Goal: Communication & Community: Answer question/provide support

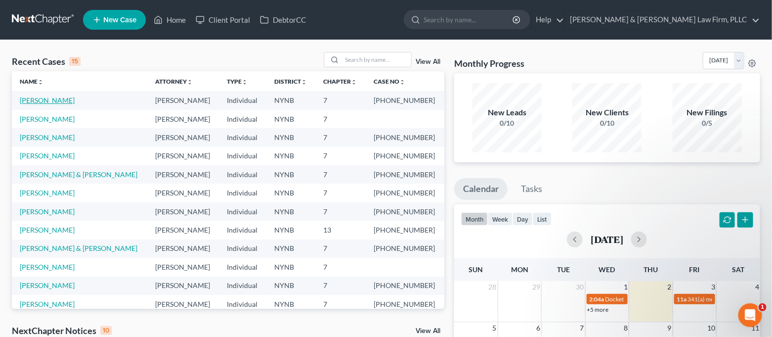
scroll to position [20, 0]
click at [48, 118] on link "[PERSON_NAME]" at bounding box center [47, 119] width 55 height 8
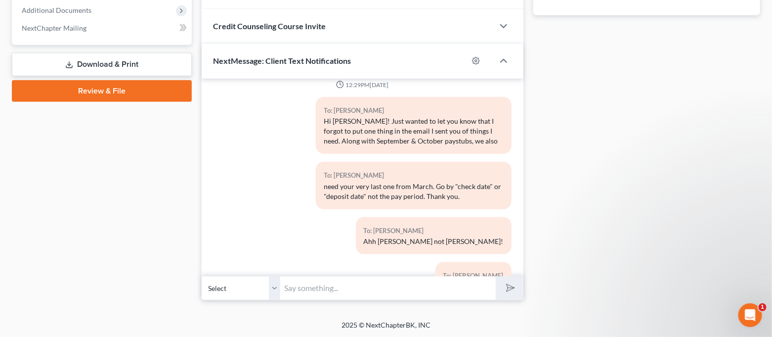
scroll to position [549, 0]
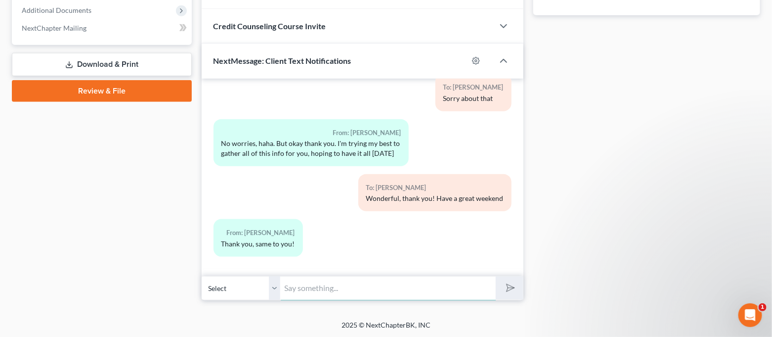
click at [380, 290] on input "text" at bounding box center [389, 288] width 216 height 24
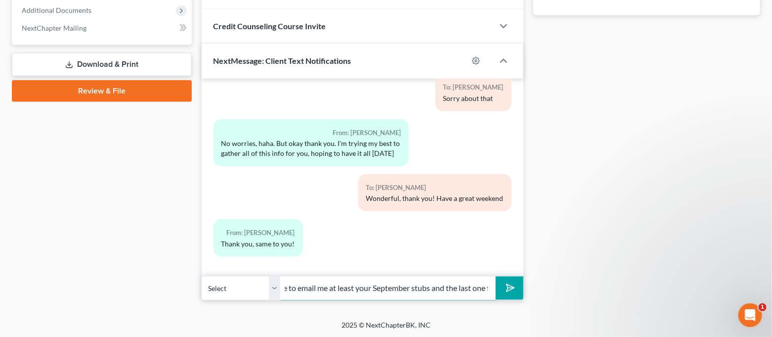
scroll to position [0, 288]
drag, startPoint x: 380, startPoint y: 285, endPoint x: 372, endPoint y: 291, distance: 10.6
click at [372, 291] on input "Good morning [PERSON_NAME]. Just wanted to check in and see if you'd be able to…" at bounding box center [389, 288] width 216 height 24
drag, startPoint x: 293, startPoint y: 289, endPoint x: 480, endPoint y: 291, distance: 187.4
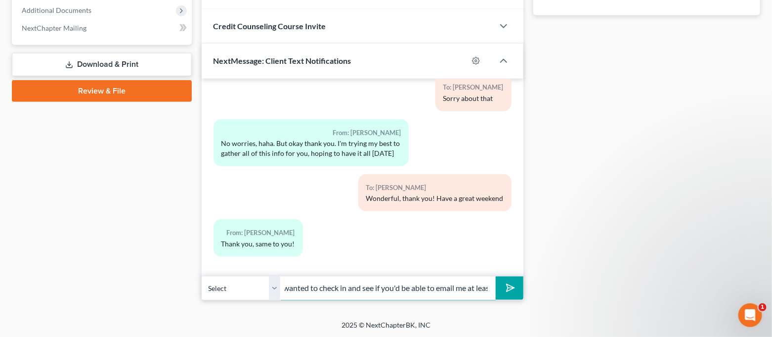
click at [480, 291] on input "Good morning [PERSON_NAME]. Just wanted to check in and see if you'd be able to…" at bounding box center [389, 288] width 216 height 24
click at [432, 286] on input "Good morning [PERSON_NAME]. Just wanted to check in and see if you'd be able to…" at bounding box center [389, 288] width 216 height 24
drag, startPoint x: 445, startPoint y: 288, endPoint x: 422, endPoint y: 291, distance: 22.4
click at [422, 291] on input "Good morning [PERSON_NAME]. Just wanted to check in and see if you'd be able to…" at bounding box center [389, 288] width 216 height 24
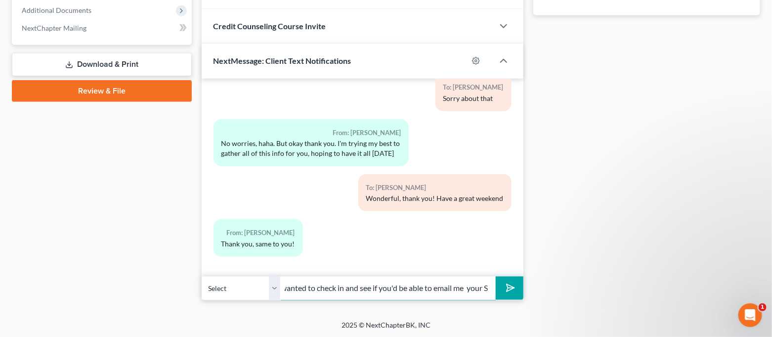
scroll to position [0, 293]
drag, startPoint x: 452, startPoint y: 286, endPoint x: 538, endPoint y: 294, distance: 86.4
click at [457, 291] on input "Good morning [PERSON_NAME]. Just wanted to check in and see if you'd be able to…" at bounding box center [389, 288] width 216 height 24
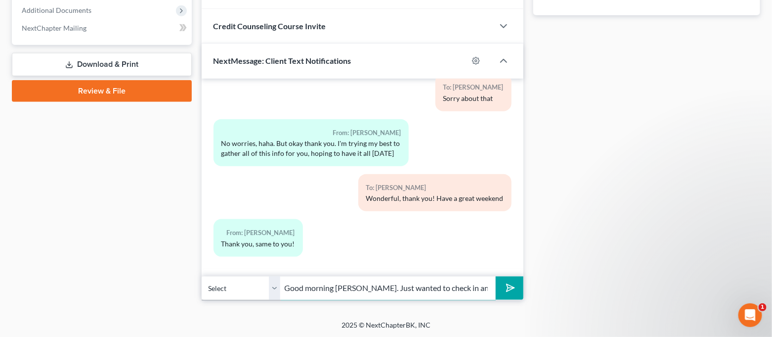
drag, startPoint x: 490, startPoint y: 288, endPoint x: 265, endPoint y: 299, distance: 224.8
click at [265, 299] on div "Select [PHONE_NUMBER] - [PERSON_NAME] Good morning [PERSON_NAME]. Just wanted t…" at bounding box center [363, 287] width 322 height 23
click at [380, 286] on input "Good morning [PERSON_NAME]. Just wanted to check in and see if you'd be able to…" at bounding box center [389, 288] width 216 height 24
type input "Good morning [PERSON_NAME]. Just wanted to check in and see if you'd be able to…"
click at [508, 291] on polygon "submit" at bounding box center [509, 288] width 12 height 12
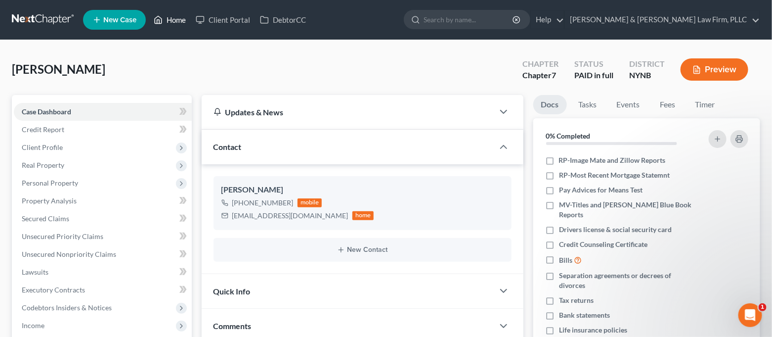
click at [173, 26] on link "Home" at bounding box center [170, 20] width 42 height 18
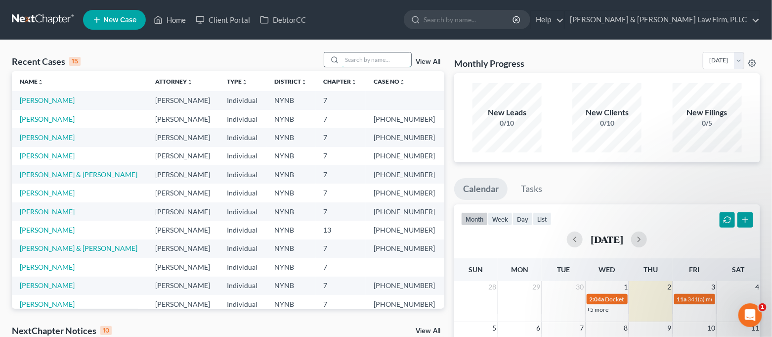
click at [385, 59] on input "search" at bounding box center [376, 59] width 69 height 14
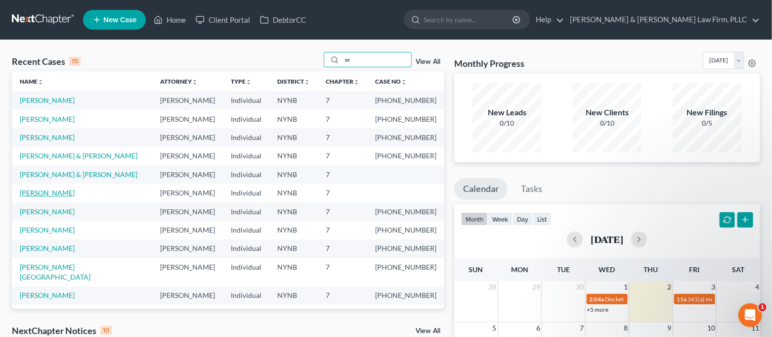
type input "er"
click at [59, 191] on link "[PERSON_NAME]" at bounding box center [47, 192] width 55 height 8
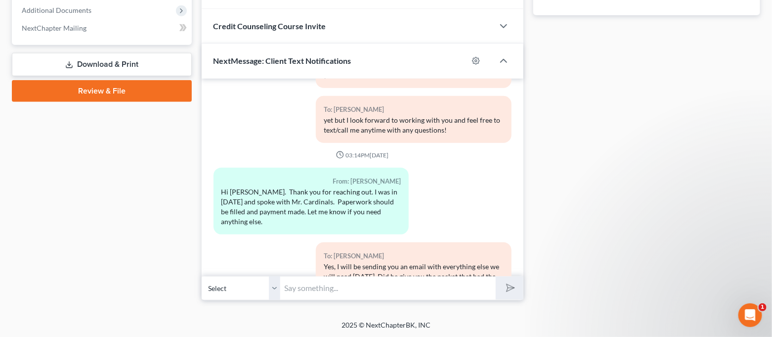
scroll to position [435, 0]
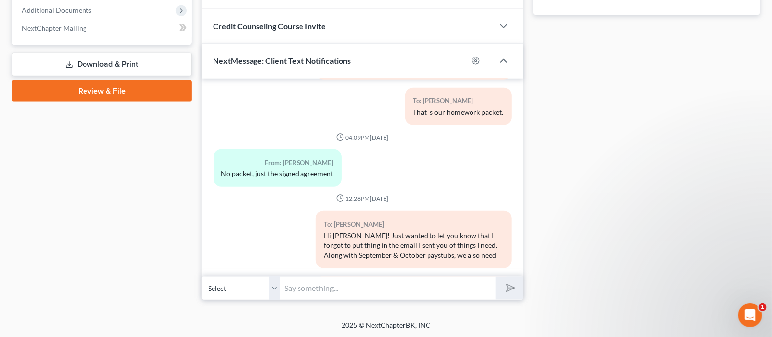
paste input "Good morning [PERSON_NAME]. Just wanted to check in and see if you'd be able to…"
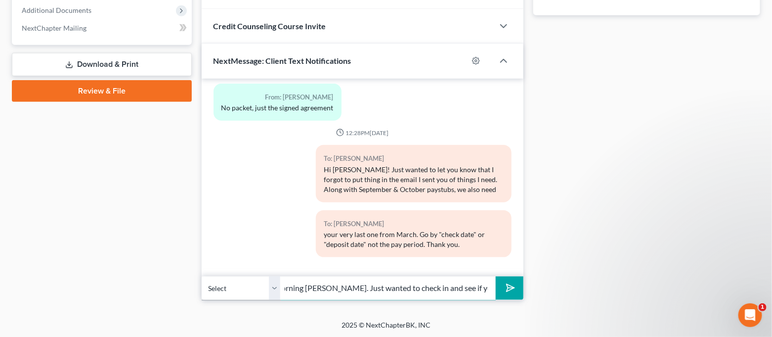
scroll to position [0, 0]
drag, startPoint x: 350, startPoint y: 291, endPoint x: 267, endPoint y: 294, distance: 83.6
click at [267, 294] on div "Select [PHONE_NUMBER] - [PERSON_NAME] Good morning [PERSON_NAME]. Just wanted t…" at bounding box center [363, 287] width 322 height 23
click at [349, 287] on input "Good morning [PERSON_NAME]. Just wanted to check in and see if you'd be able to…" at bounding box center [389, 288] width 216 height 24
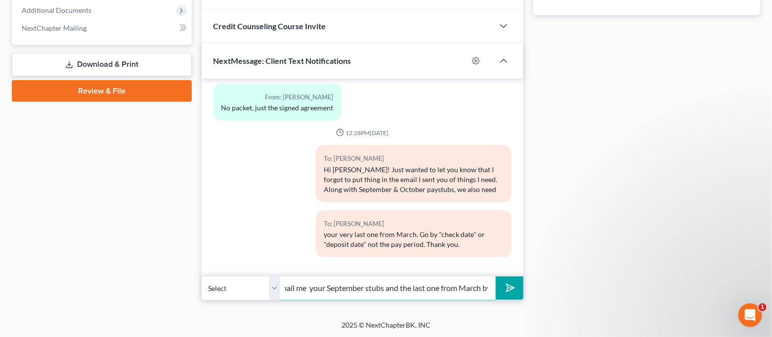
drag, startPoint x: 398, startPoint y: 285, endPoint x: 489, endPoint y: 292, distance: 90.7
click at [489, 292] on input "Good morning [PERSON_NAME]. Just wanted to check in and see if you'd be able to…" at bounding box center [389, 288] width 216 height 24
click at [478, 284] on input "Good morning [PERSON_NAME]. Just wanted to check in and see if you'd be able to…" at bounding box center [389, 288] width 216 height 24
type input "Good morning [PERSON_NAME]. Just wanted to check in and see if you'd be able to…"
click at [508, 292] on icon "submit" at bounding box center [509, 288] width 14 height 14
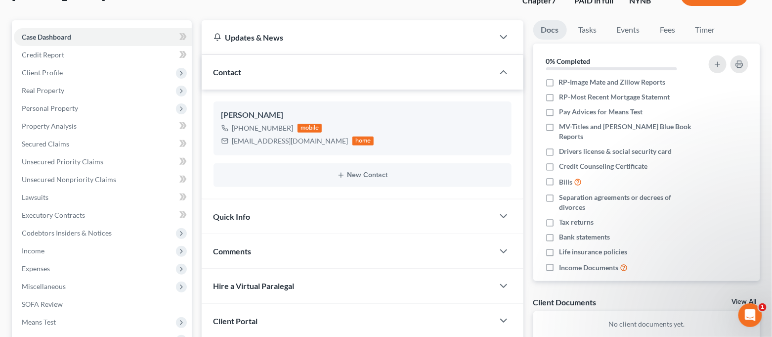
scroll to position [0, 0]
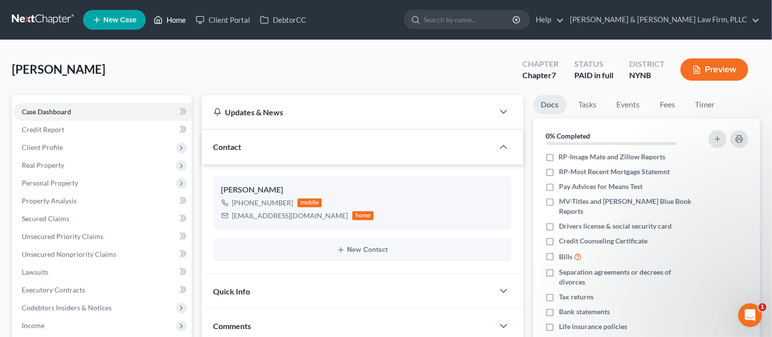
click at [164, 23] on link "Home" at bounding box center [170, 20] width 42 height 18
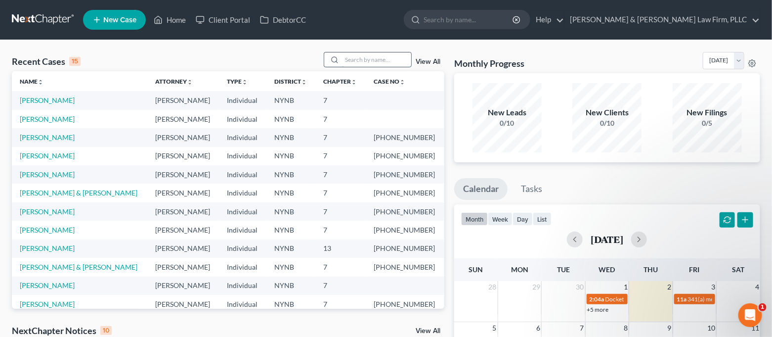
click at [372, 61] on input "search" at bounding box center [376, 59] width 69 height 14
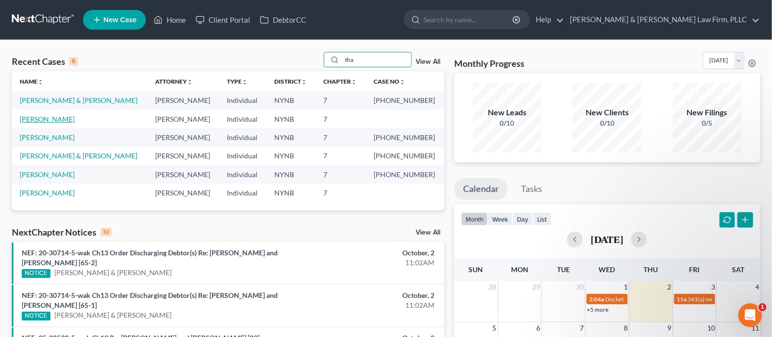
type input "tha"
click at [53, 117] on link "[PERSON_NAME]" at bounding box center [47, 119] width 55 height 8
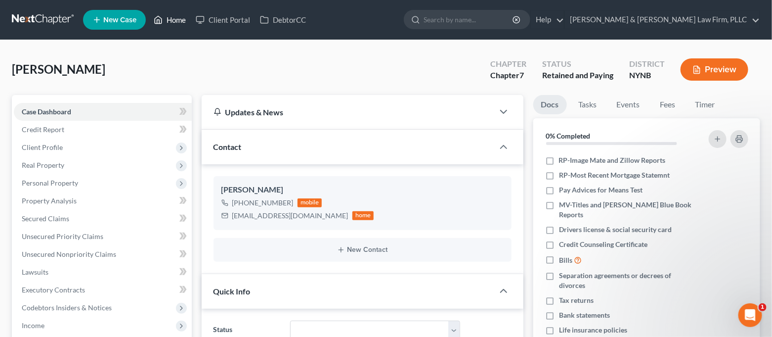
click at [156, 15] on icon at bounding box center [158, 20] width 9 height 12
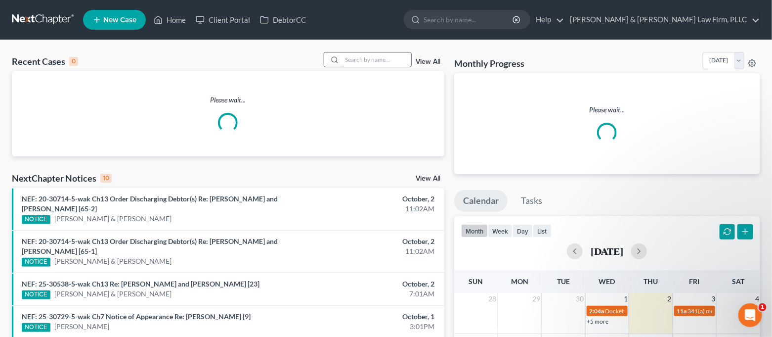
click at [363, 62] on input "search" at bounding box center [376, 59] width 69 height 14
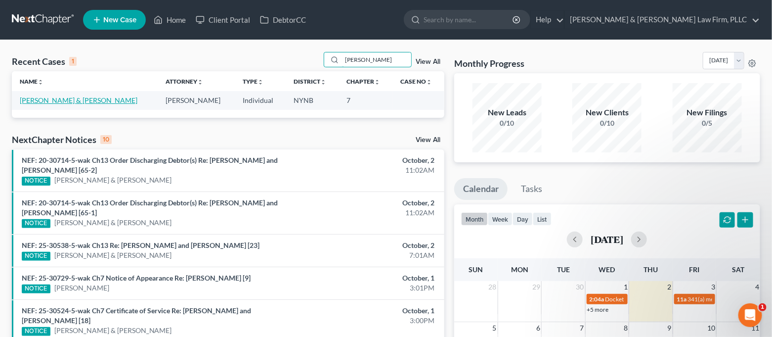
type input "[PERSON_NAME]"
click at [68, 103] on link "[PERSON_NAME] & [PERSON_NAME]" at bounding box center [79, 100] width 118 height 8
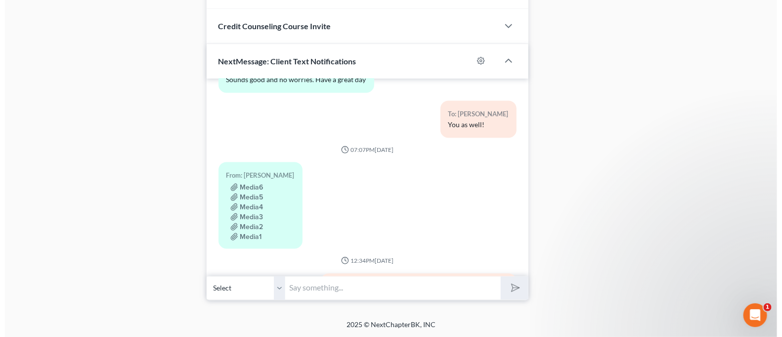
scroll to position [827, 0]
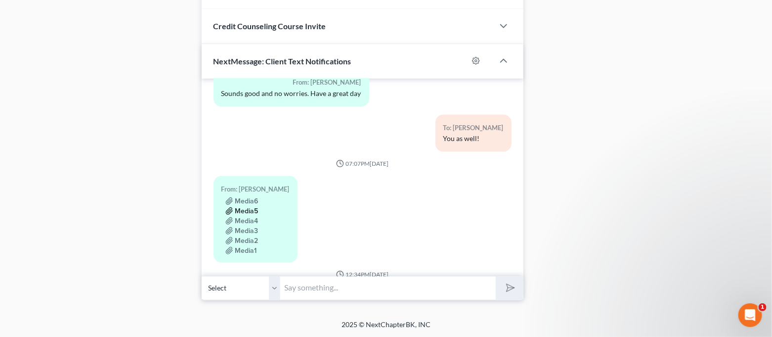
click at [252, 207] on button "Media5" at bounding box center [241, 211] width 33 height 8
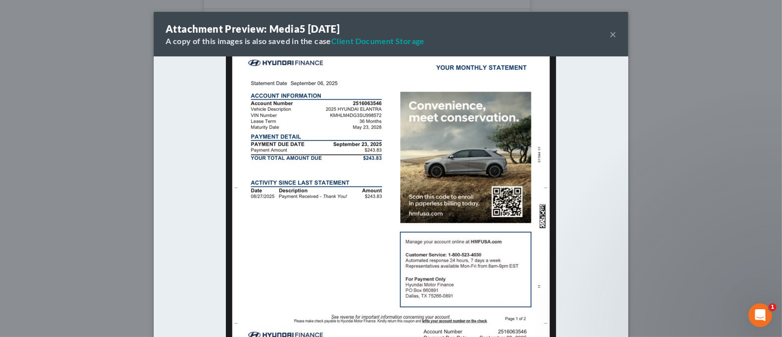
click at [610, 33] on button "×" at bounding box center [613, 34] width 7 height 12
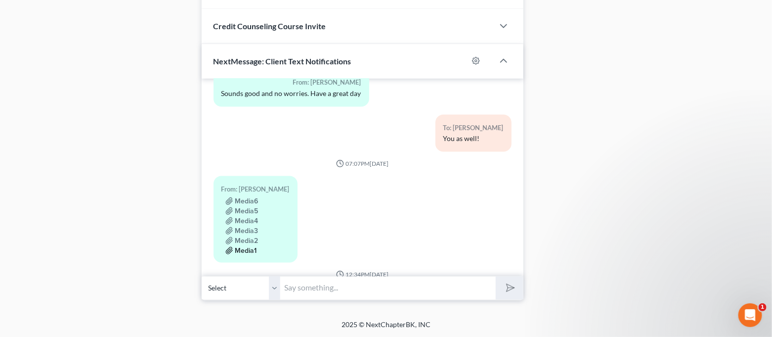
click at [241, 247] on button "Media1" at bounding box center [241, 251] width 32 height 8
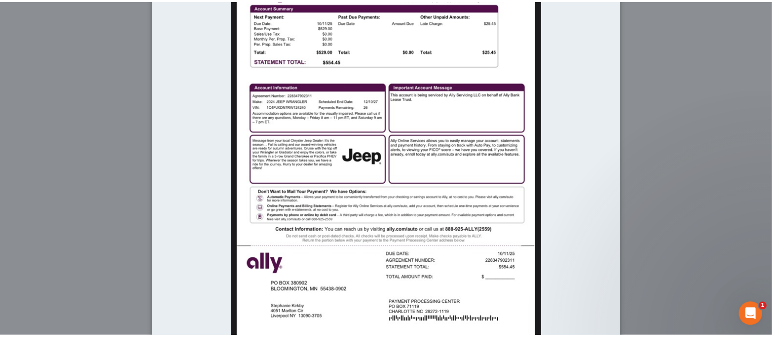
scroll to position [0, 0]
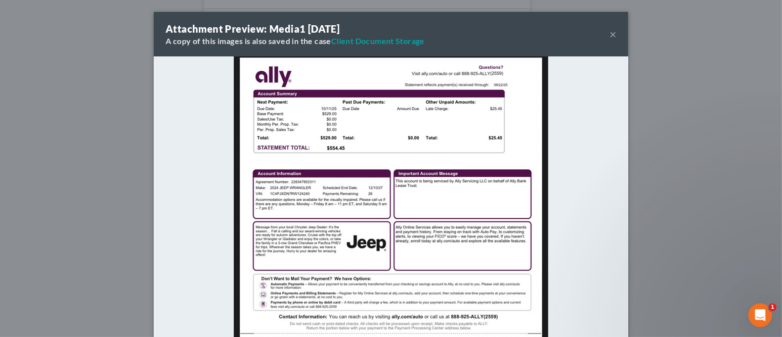
click at [610, 37] on button "×" at bounding box center [613, 34] width 7 height 12
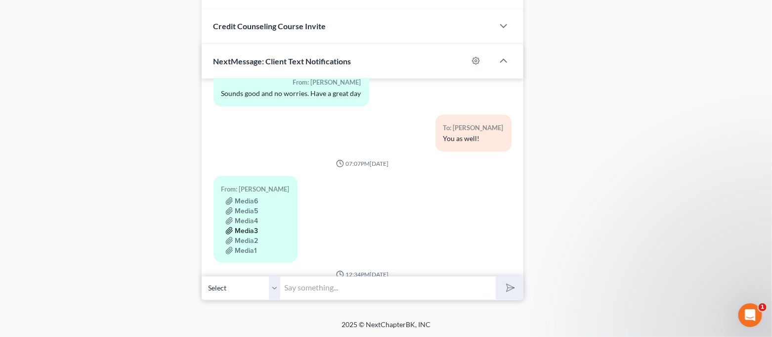
click at [251, 227] on button "Media3" at bounding box center [241, 231] width 33 height 8
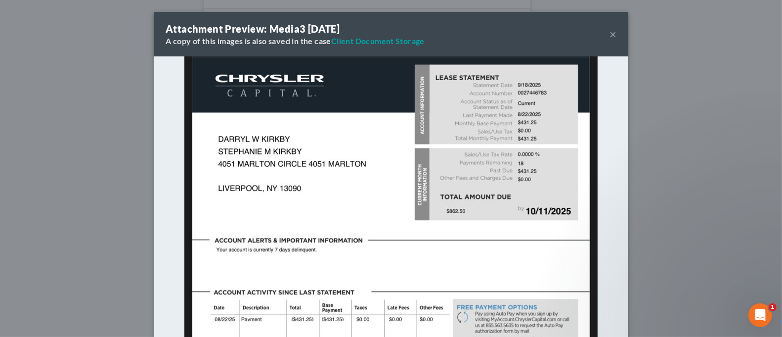
click at [610, 34] on button "×" at bounding box center [613, 34] width 7 height 12
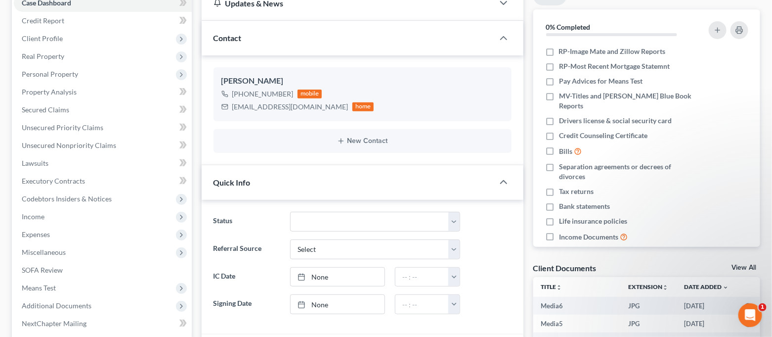
scroll to position [11, 0]
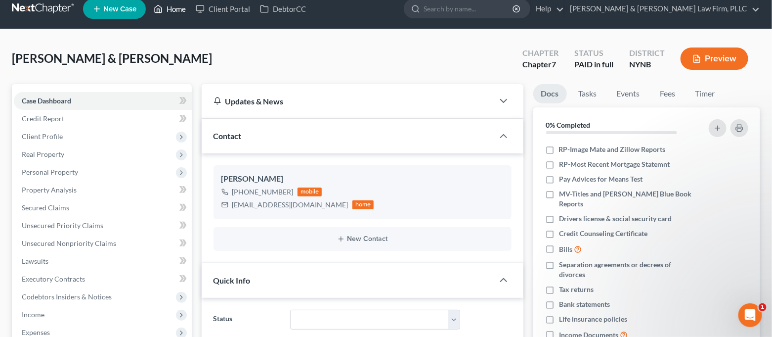
click at [164, 8] on link "Home" at bounding box center [170, 9] width 42 height 18
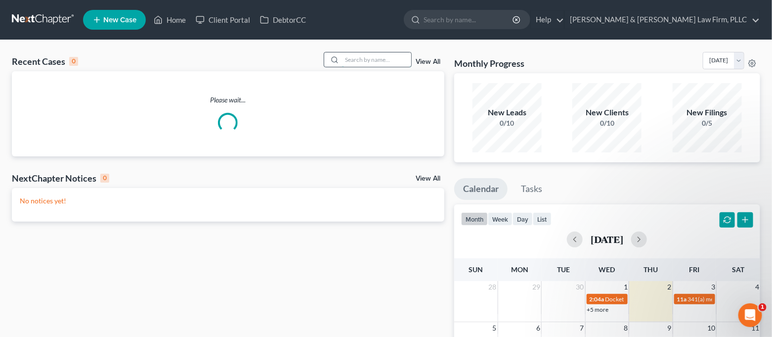
click at [380, 61] on input "search" at bounding box center [376, 59] width 69 height 14
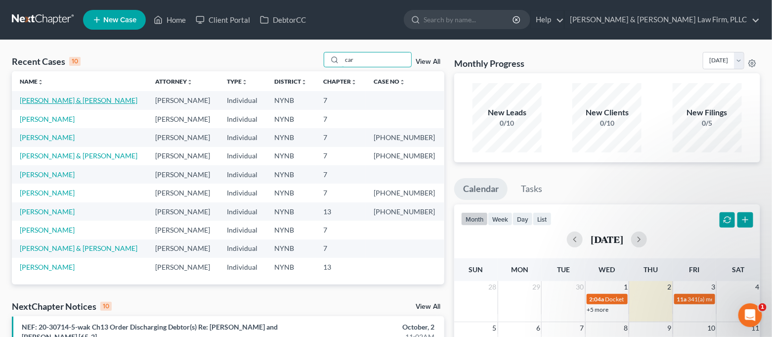
type input "car"
click at [116, 103] on link "[PERSON_NAME] & [PERSON_NAME]" at bounding box center [79, 100] width 118 height 8
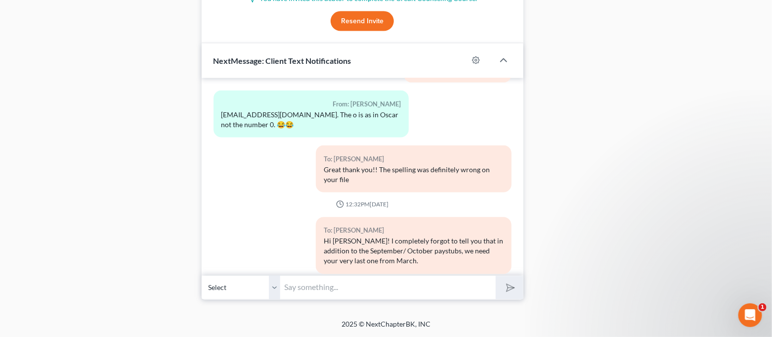
scroll to position [759, 0]
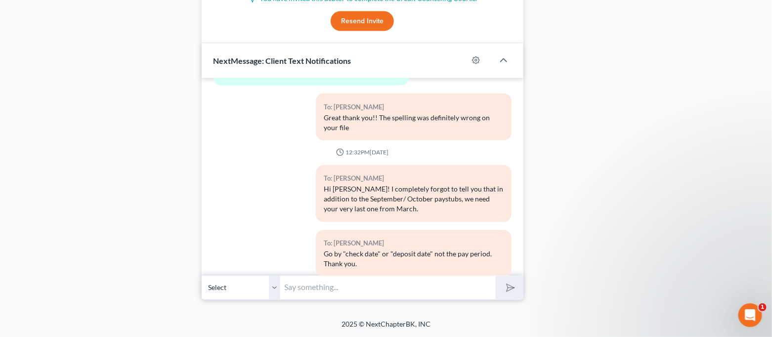
paste input "Good morning [PERSON_NAME]. Just wanted to check in and see if you'd be able to…"
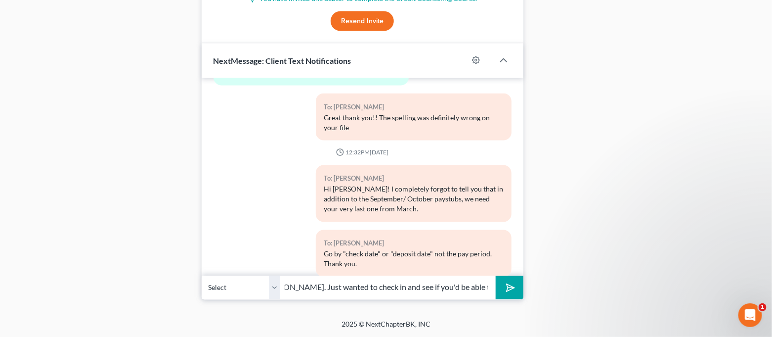
scroll to position [0, 0]
drag, startPoint x: 342, startPoint y: 293, endPoint x: 274, endPoint y: 302, distance: 68.3
click at [351, 289] on input "Good morning [PERSON_NAME]. Just wanted to check in and see if you'd be able to…" at bounding box center [389, 287] width 216 height 24
type input "Good morning [PERSON_NAME]. Just wanted to check in and see if you'd be able to…"
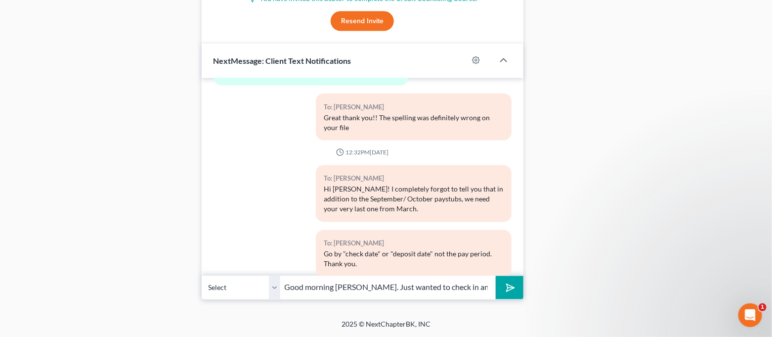
click at [496, 276] on button "submit" at bounding box center [509, 287] width 27 height 23
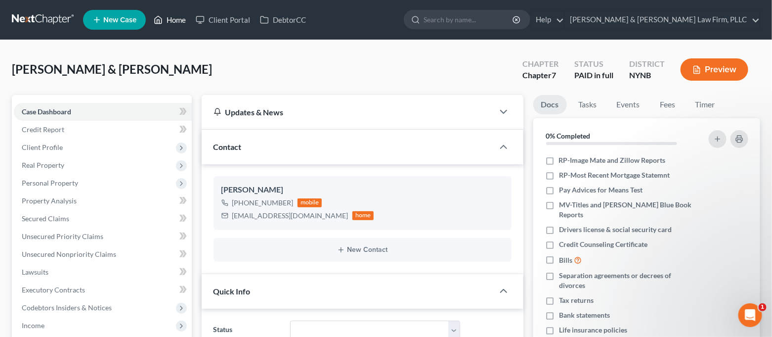
click at [173, 15] on link "Home" at bounding box center [170, 20] width 42 height 18
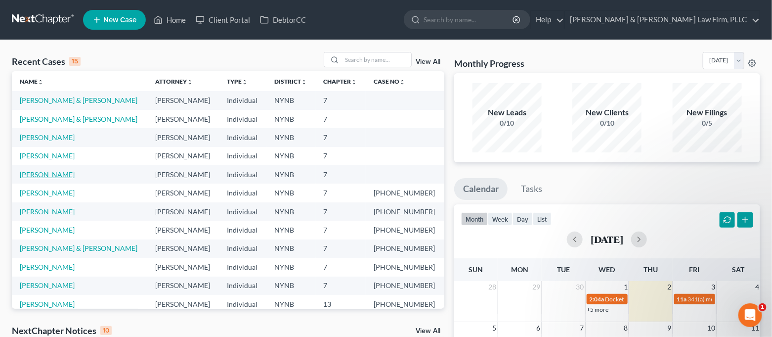
click at [58, 176] on link "[PERSON_NAME]" at bounding box center [47, 174] width 55 height 8
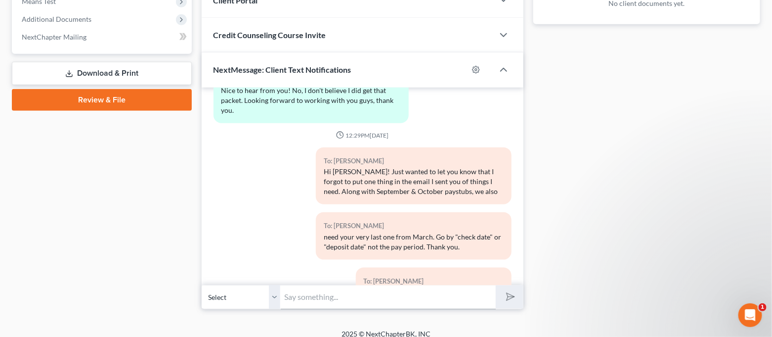
scroll to position [695, 0]
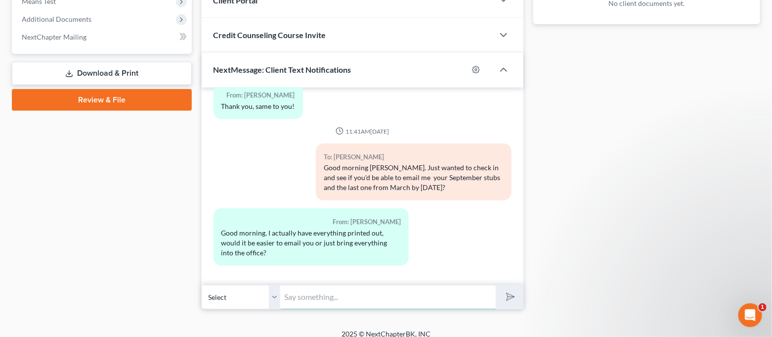
click at [408, 298] on input "text" at bounding box center [389, 297] width 216 height 24
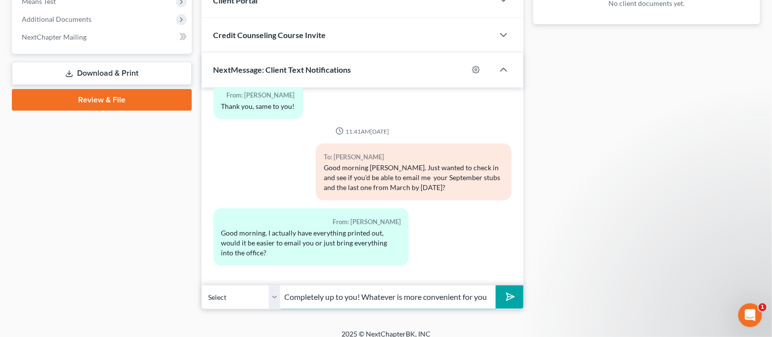
scroll to position [0, 1]
drag, startPoint x: 474, startPoint y: 300, endPoint x: 501, endPoint y: 298, distance: 27.3
click at [501, 298] on div "Select [PHONE_NUMBER] - [PERSON_NAME] Completely up to you! Whatever is more co…" at bounding box center [363, 296] width 322 height 23
click at [488, 297] on input "Completely up to you! Whatever is more convenient for you" at bounding box center [389, 297] width 216 height 24
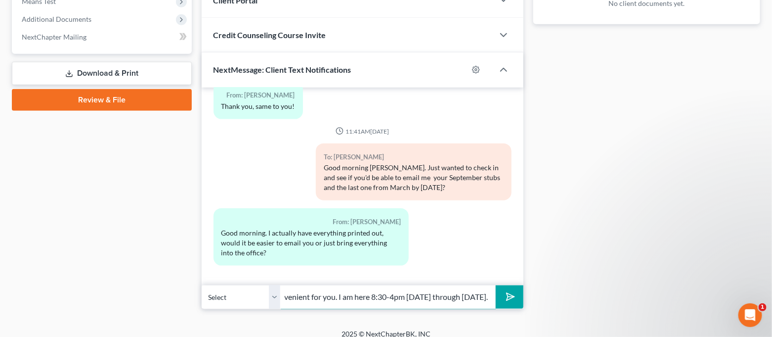
type input "Completely up to you! Whatever is more convenient for you. I am here 8:30-4pm […"
click at [496, 285] on button "submit" at bounding box center [509, 296] width 27 height 23
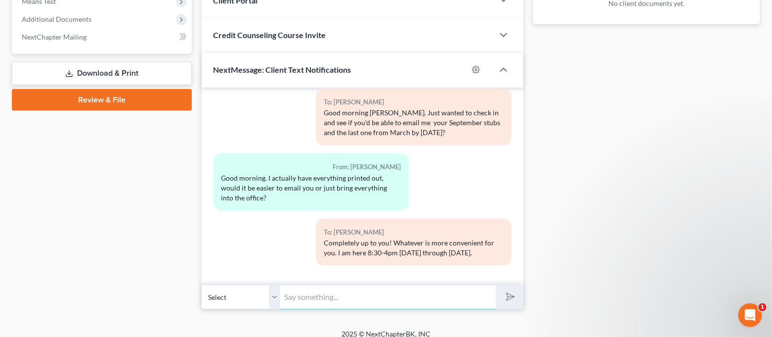
scroll to position [0, 0]
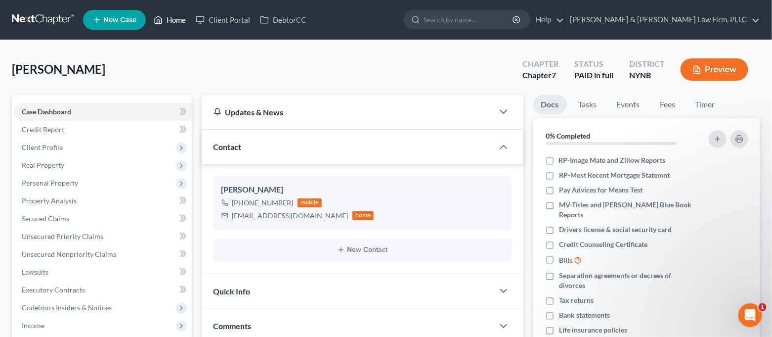
click at [173, 24] on link "Home" at bounding box center [170, 20] width 42 height 18
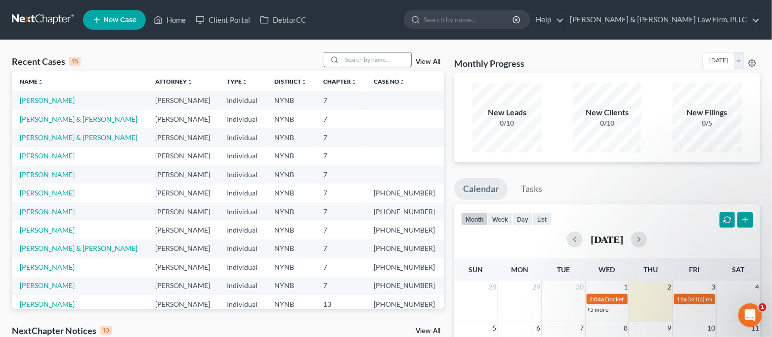
click at [366, 59] on input "search" at bounding box center [376, 59] width 69 height 14
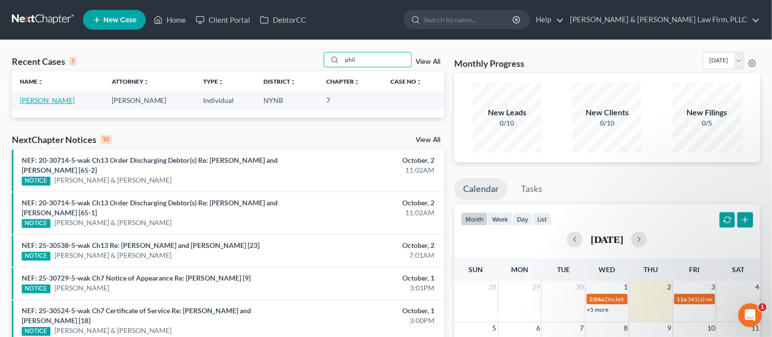
type input "phil"
click at [42, 101] on link "[PERSON_NAME]" at bounding box center [47, 100] width 55 height 8
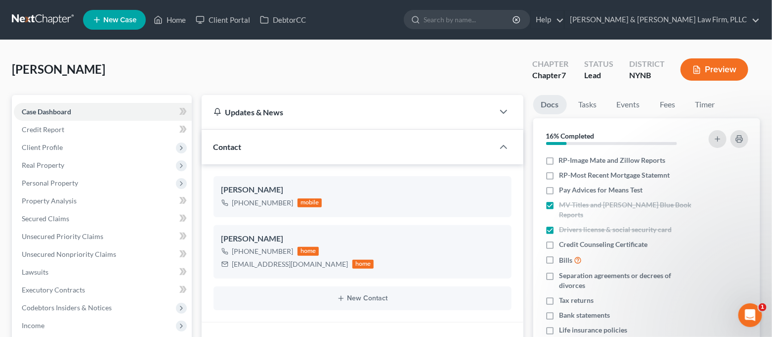
click at [180, 29] on ul "New Case Home Client Portal DebtorCC - No Result - See all results Or Press Ent…" at bounding box center [421, 20] width 677 height 26
click at [180, 25] on link "Home" at bounding box center [170, 20] width 42 height 18
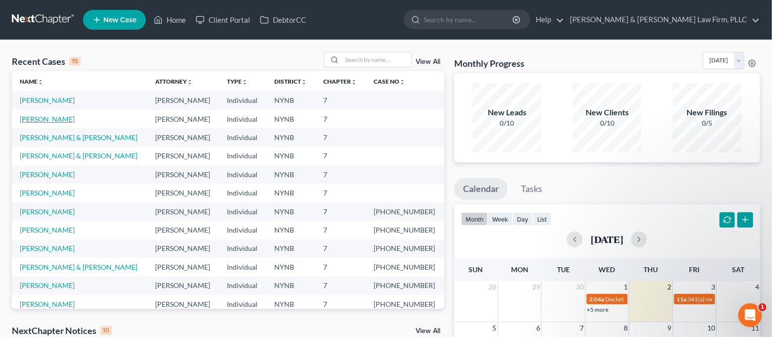
click at [48, 121] on link "[PERSON_NAME]" at bounding box center [47, 119] width 55 height 8
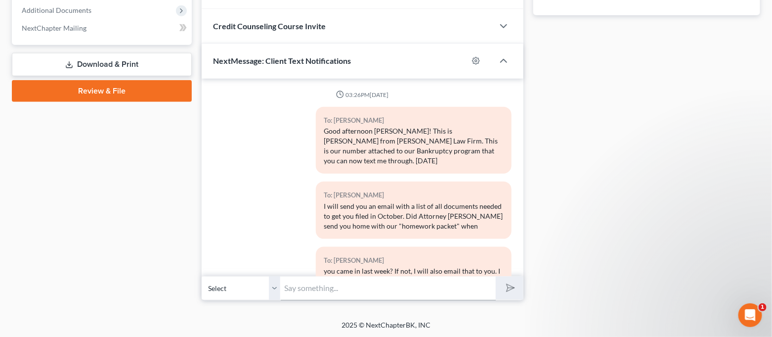
scroll to position [805, 0]
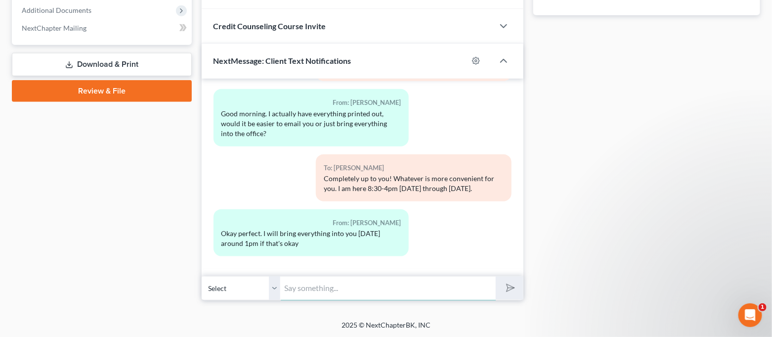
click at [386, 294] on input "text" at bounding box center [389, 288] width 216 height 24
type input "O"
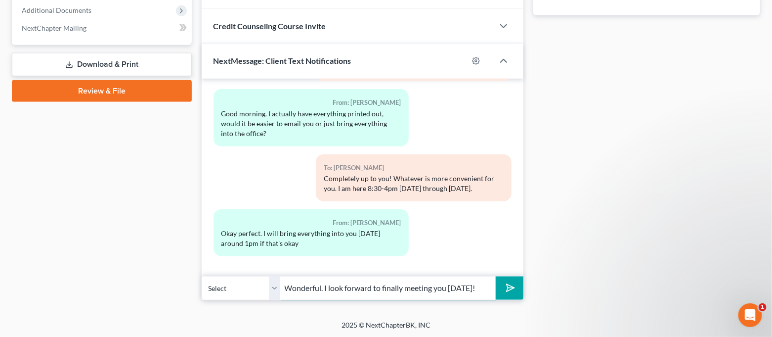
scroll to position [0, 0]
type input "Wonderful. I look forward to finally meeting you [DATE]!"
click at [496, 276] on button "submit" at bounding box center [509, 287] width 27 height 23
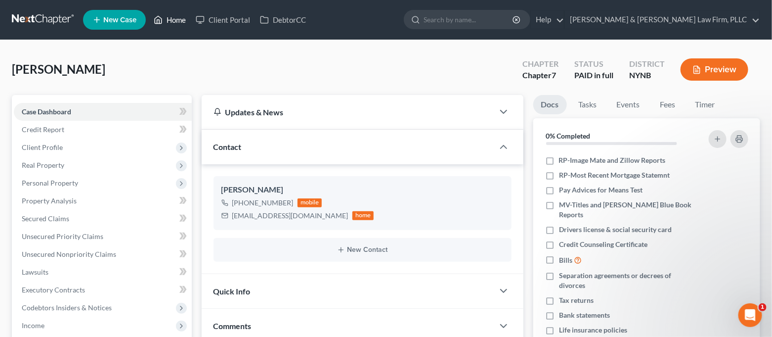
drag, startPoint x: 179, startPoint y: 17, endPoint x: 184, endPoint y: 19, distance: 5.1
click at [179, 17] on link "Home" at bounding box center [170, 20] width 42 height 18
